Goal: Complete application form

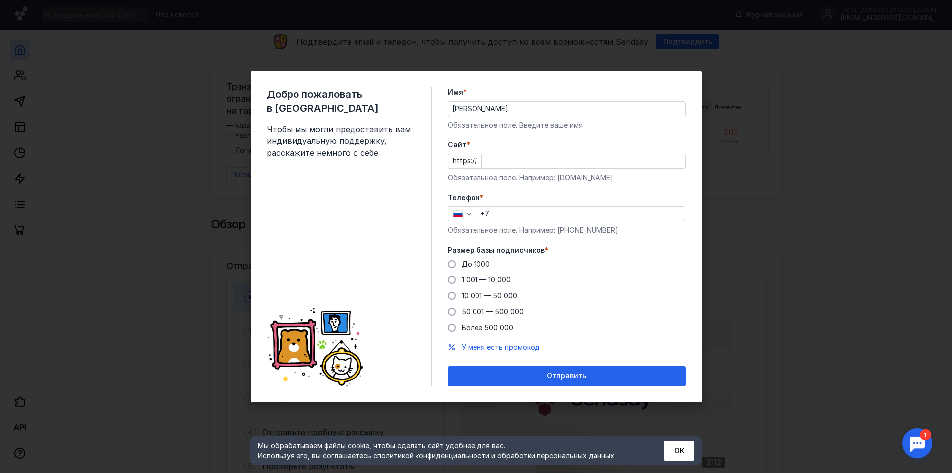
click at [511, 153] on div "Cайт * https:// Обязательное поле. Например: [DOMAIN_NAME]" at bounding box center [567, 161] width 238 height 43
click at [511, 157] on input "Cайт *" at bounding box center [583, 161] width 203 height 14
click at [521, 185] on form "Имя * [PERSON_NAME] Обязательное поле. Введите ваше имя [PERSON_NAME] * https:/…" at bounding box center [567, 236] width 238 height 299
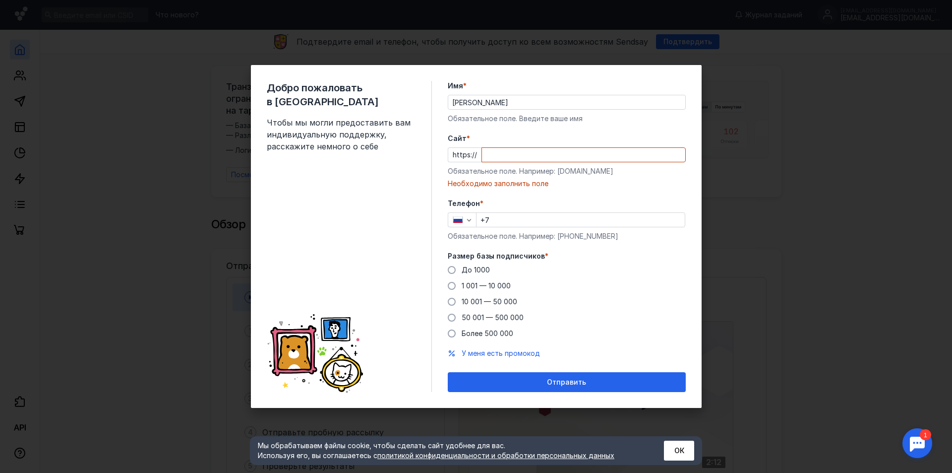
click at [521, 176] on div "Обязательное поле. Например: [DOMAIN_NAME]" at bounding box center [567, 171] width 238 height 10
click at [516, 213] on input "+7" at bounding box center [581, 220] width 208 height 14
click at [564, 248] on form "Имя * [PERSON_NAME] Обязательное поле. Введите ваше имя [PERSON_NAME] * https:/…" at bounding box center [567, 236] width 238 height 311
click at [528, 219] on input "+7" at bounding box center [581, 220] width 208 height 14
click at [476, 270] on span "До 1000" at bounding box center [476, 269] width 28 height 8
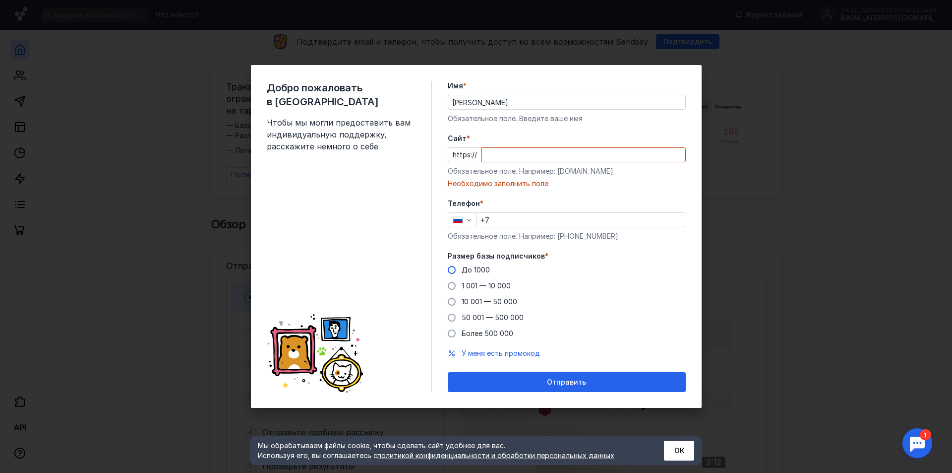
click at [0, 0] on input "До 1000" at bounding box center [0, 0] width 0 height 0
click at [542, 223] on input "+7" at bounding box center [581, 220] width 208 height 14
type input "[PHONE_NUMBER]"
click at [532, 159] on input "Cайт *" at bounding box center [583, 155] width 203 height 14
paste input "[DOMAIN_NAME][URL]"
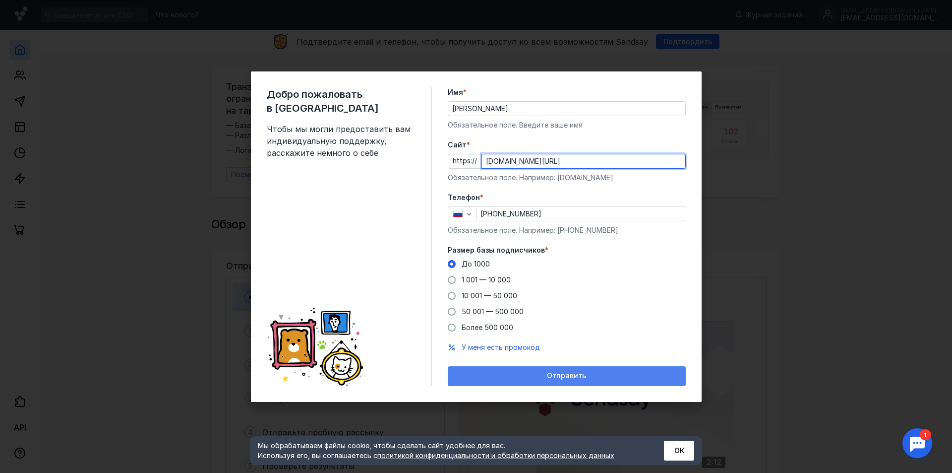
type input "[DOMAIN_NAME][URL]"
click at [576, 379] on span "Отправить" at bounding box center [566, 375] width 39 height 8
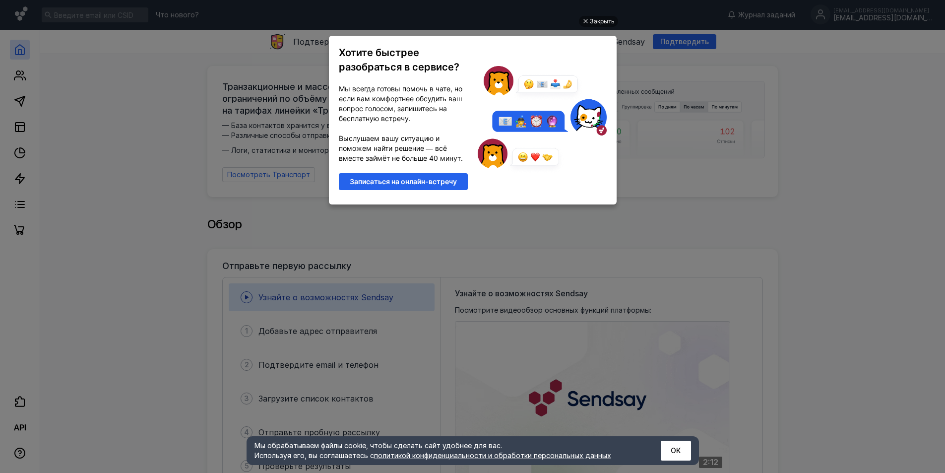
click at [602, 27] on div "Закрыть Хотите быстрее разобраться в сервисе? Мы всегда готовы помочь в чате, н…" at bounding box center [473, 225] width 298 height 448
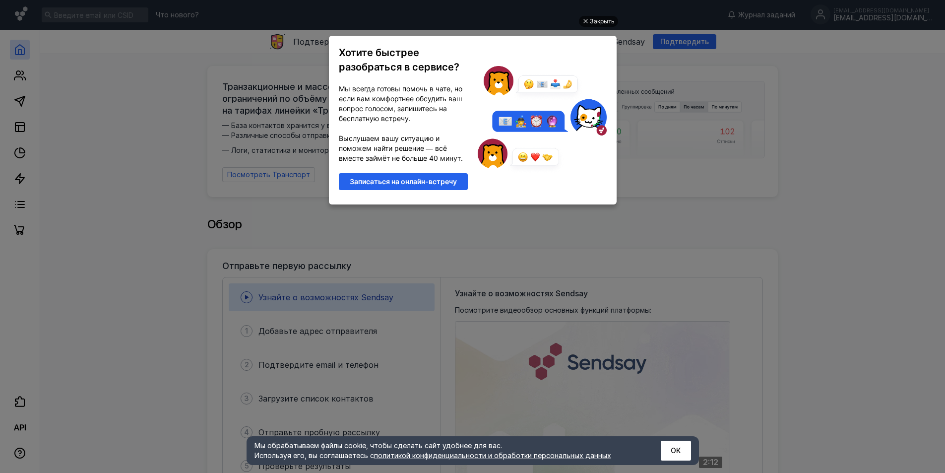
click at [601, 23] on div "Закрыть" at bounding box center [602, 21] width 25 height 11
